Goal: Book appointment/travel/reservation

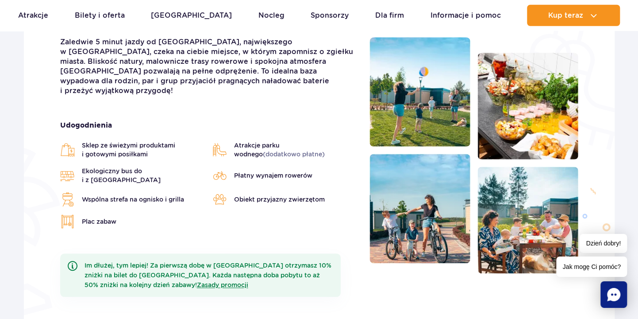
scroll to position [280, 0]
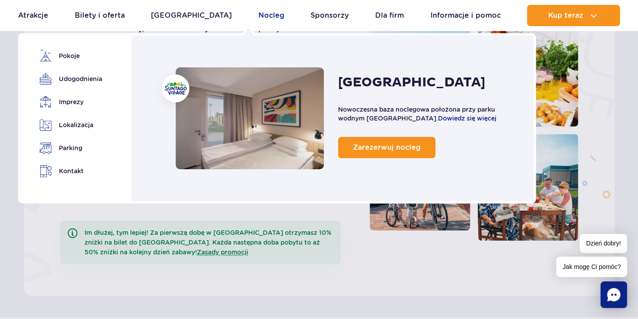
click at [259, 13] on link "Nocleg" at bounding box center [272, 15] width 26 height 21
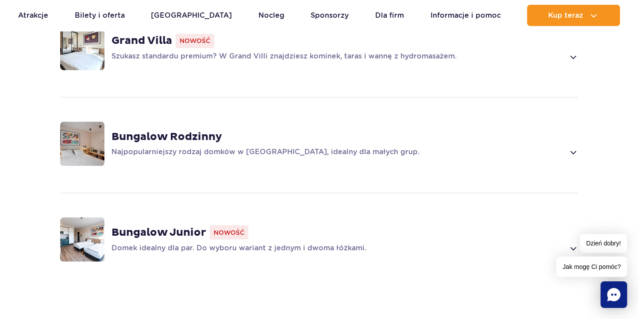
scroll to position [701, 0]
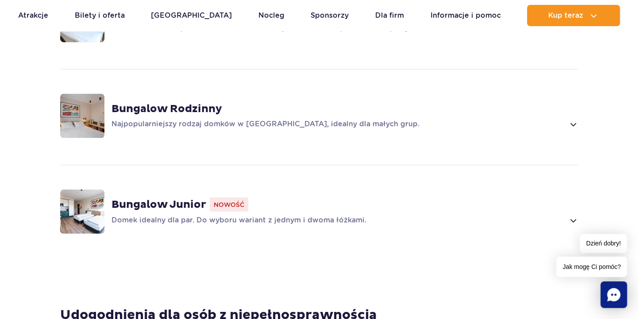
click at [145, 197] on strong "Bungalow Junior" at bounding box center [159, 203] width 95 height 13
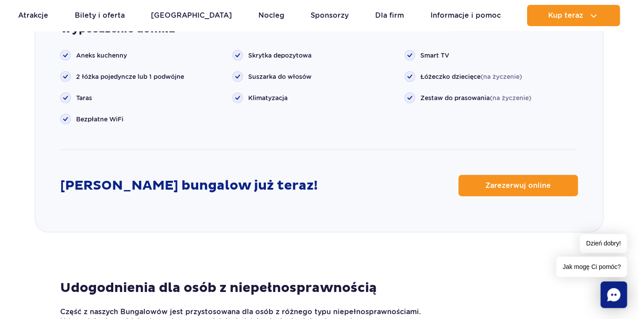
scroll to position [1185, 0]
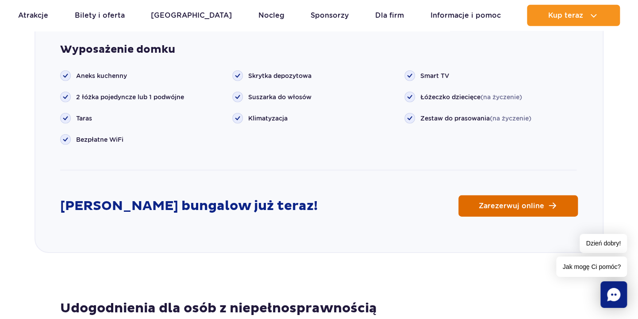
click at [516, 202] on span "Zarezerwuj online" at bounding box center [512, 205] width 66 height 7
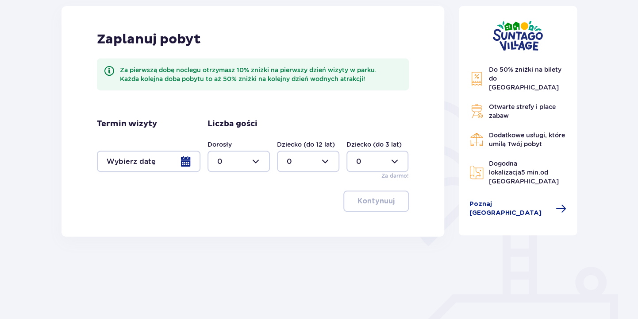
scroll to position [140, 0]
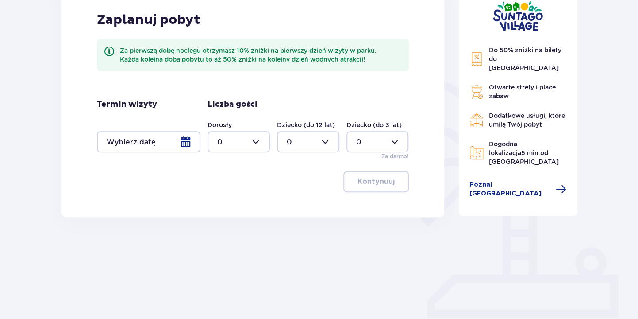
click at [184, 139] on div at bounding box center [149, 141] width 104 height 21
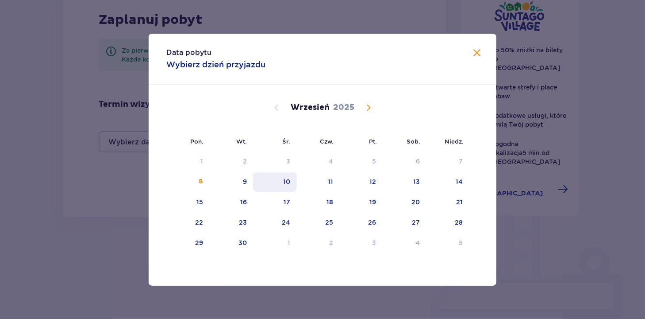
click at [288, 181] on div "10" at bounding box center [287, 181] width 7 height 9
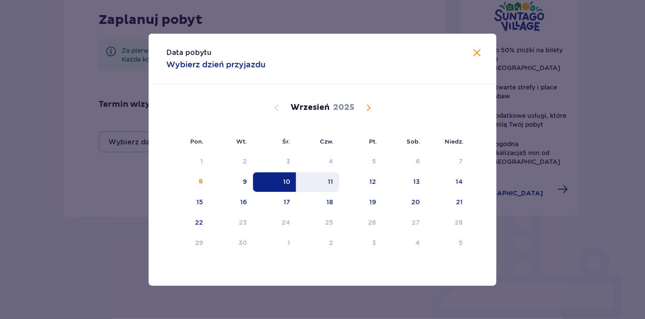
click at [331, 182] on div "11" at bounding box center [330, 181] width 5 height 9
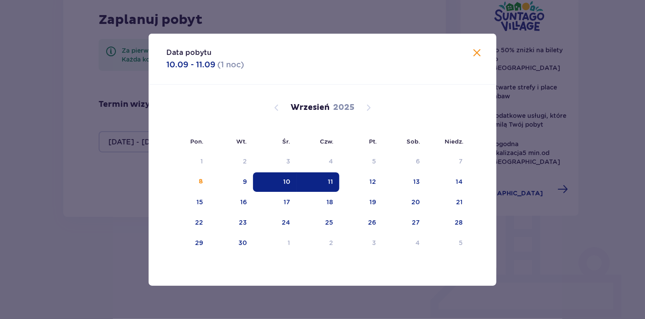
type input "10.09.25 - 11.09.25"
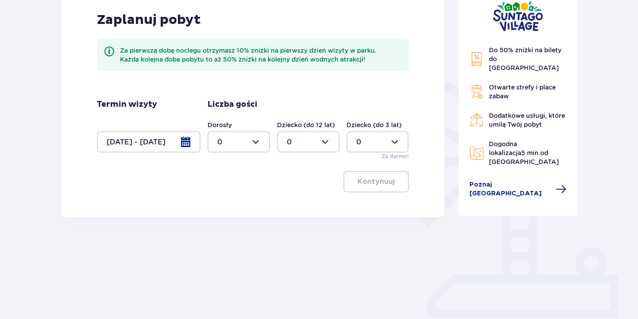
click at [255, 139] on div at bounding box center [239, 141] width 62 height 21
click at [219, 205] on p "2" at bounding box center [219, 206] width 4 height 10
type input "2"
click at [372, 182] on p "Kontynuuj" at bounding box center [376, 182] width 37 height 10
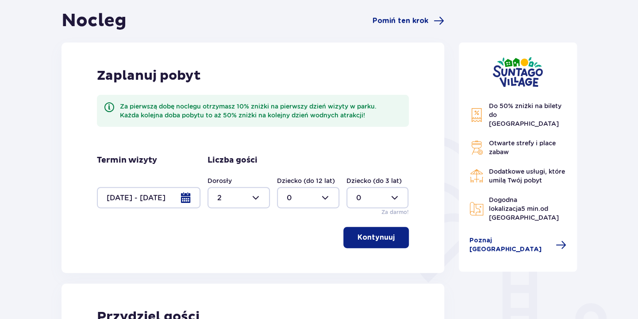
scroll to position [58, 0]
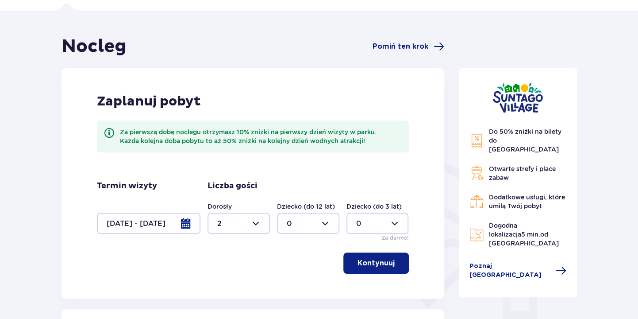
click at [367, 262] on p "Kontynuuj" at bounding box center [376, 263] width 37 height 10
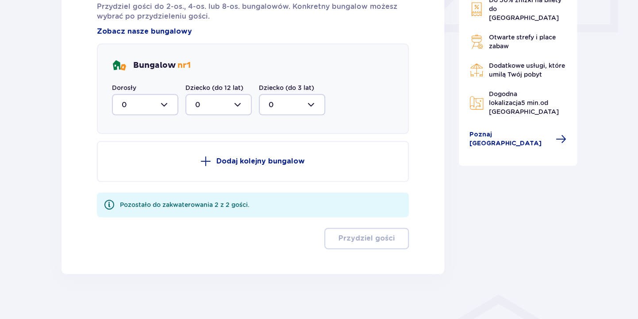
scroll to position [432, 0]
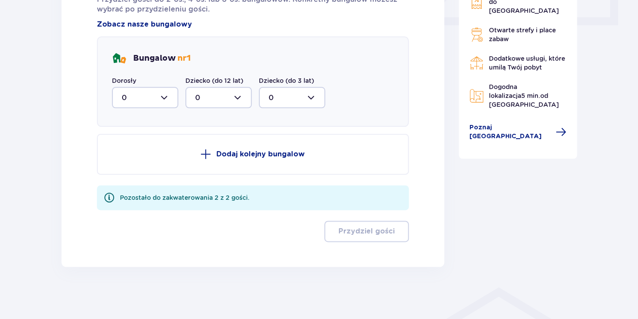
click at [163, 97] on div at bounding box center [145, 97] width 66 height 21
click at [122, 160] on p "2" at bounding box center [124, 162] width 4 height 10
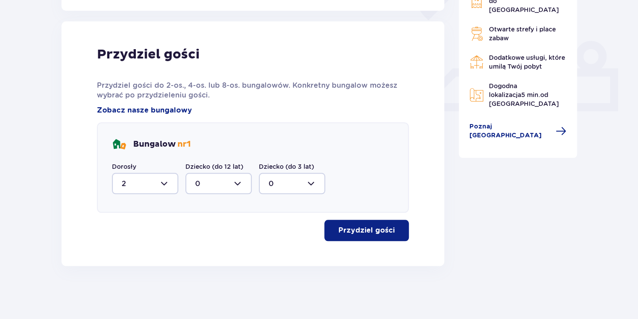
type input "2"
click at [348, 226] on p "Przydziel gości" at bounding box center [367, 231] width 56 height 10
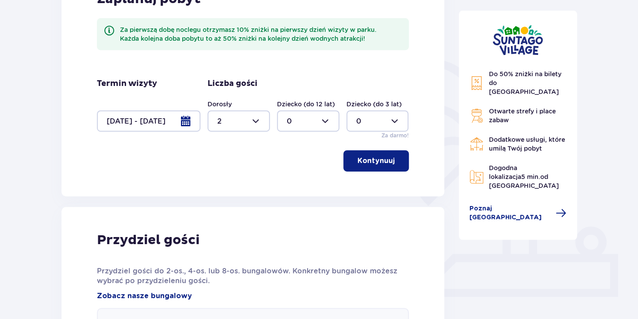
scroll to position [0, 0]
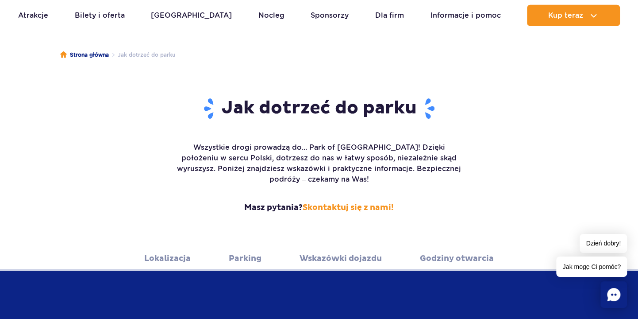
scroll to position [93, 0]
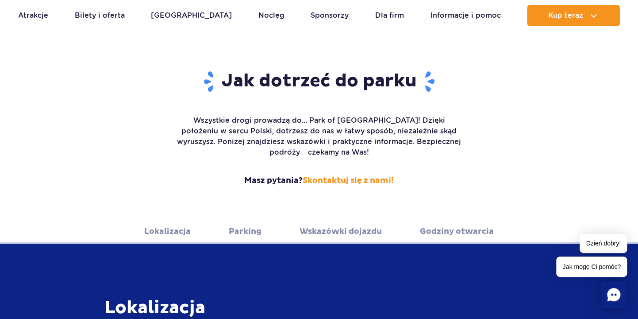
click at [162, 219] on link "Lokalizacja" at bounding box center [167, 231] width 46 height 24
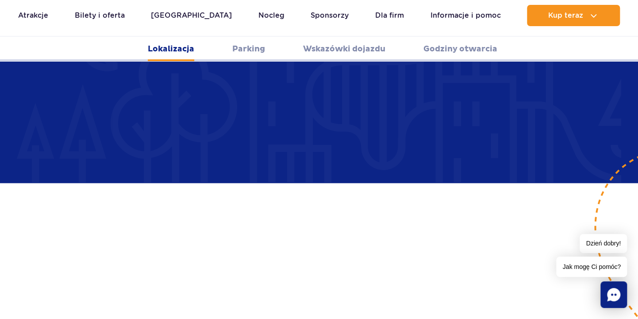
scroll to position [583, 0]
